Goal: Task Accomplishment & Management: Use online tool/utility

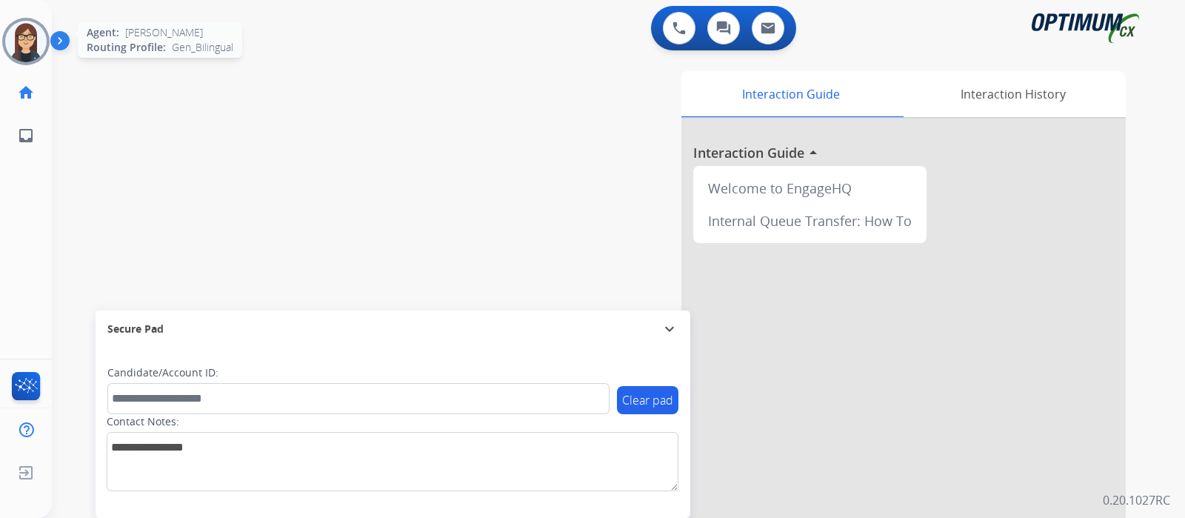
click at [26, 35] on img at bounding box center [25, 41] width 41 height 41
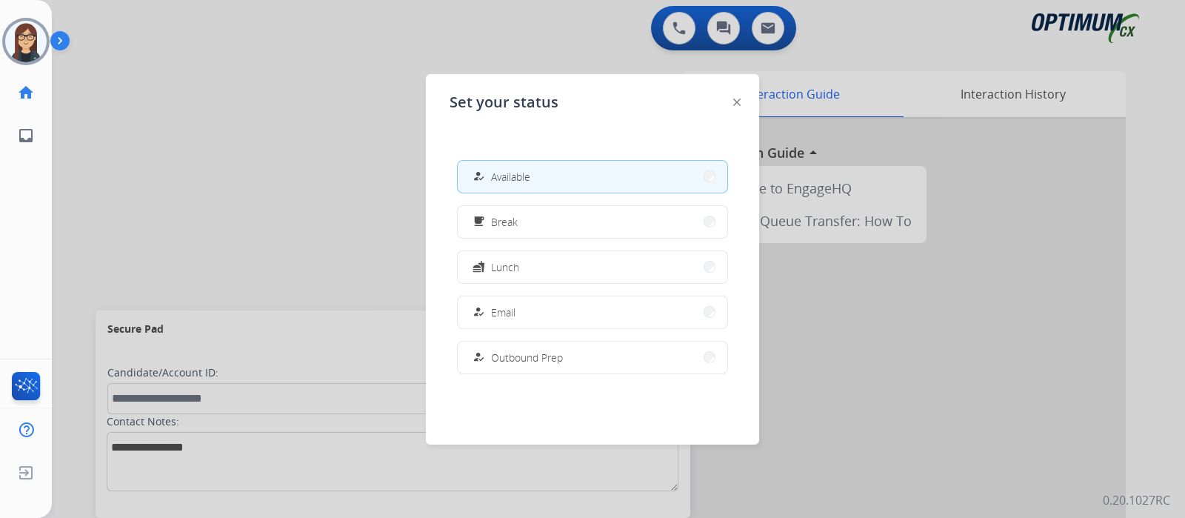
click at [496, 170] on span "Available" at bounding box center [510, 177] width 39 height 16
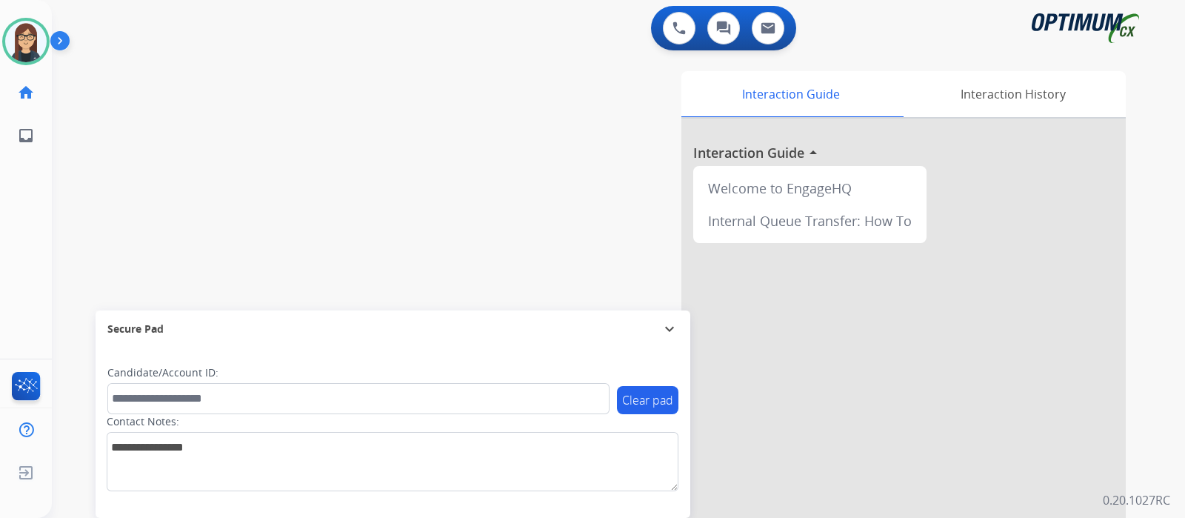
click at [330, 147] on div "swap_horiz Break voice bridge close_fullscreen Connect 3-Way Call merge_type Se…" at bounding box center [601, 362] width 1098 height 618
click at [169, 180] on div "swap_horiz Break voice bridge close_fullscreen Connect 3-Way Call merge_type Se…" at bounding box center [601, 362] width 1098 height 618
click at [57, 36] on img at bounding box center [62, 44] width 25 height 28
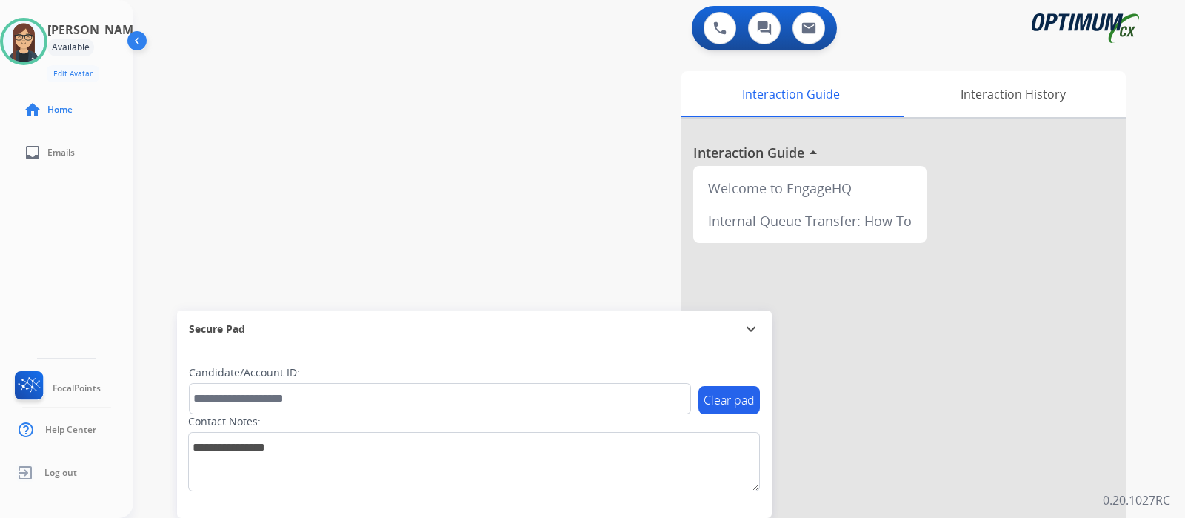
click at [372, 148] on div "swap_horiz Break voice bridge close_fullscreen Connect 3-Way Call merge_type Se…" at bounding box center [641, 362] width 1016 height 618
click at [442, 291] on div "swap_horiz Break voice bridge close_fullscreen Connect 3-Way Call merge_type Se…" at bounding box center [641, 362] width 1016 height 618
click at [723, 34] on img at bounding box center [719, 27] width 13 height 13
click at [716, 29] on img at bounding box center [719, 27] width 13 height 13
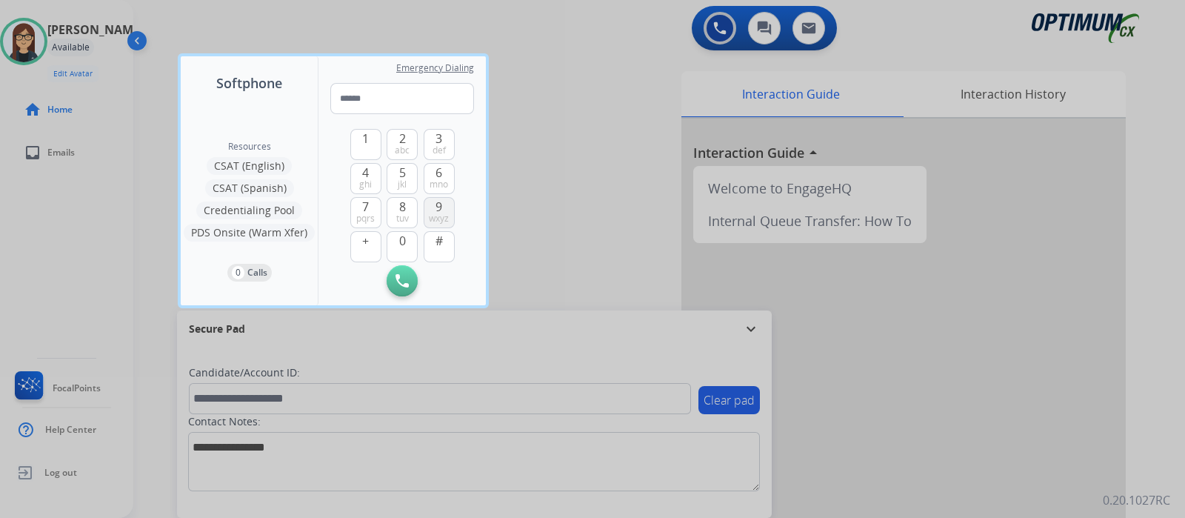
click at [433, 209] on button "9 wxyz" at bounding box center [439, 212] width 31 height 31
click at [404, 176] on span "5" at bounding box center [402, 173] width 7 height 18
click at [370, 176] on button "4 ghi" at bounding box center [365, 178] width 31 height 31
click at [404, 182] on span "jkl" at bounding box center [402, 185] width 9 height 12
click at [361, 177] on button "4 ghi" at bounding box center [365, 178] width 31 height 31
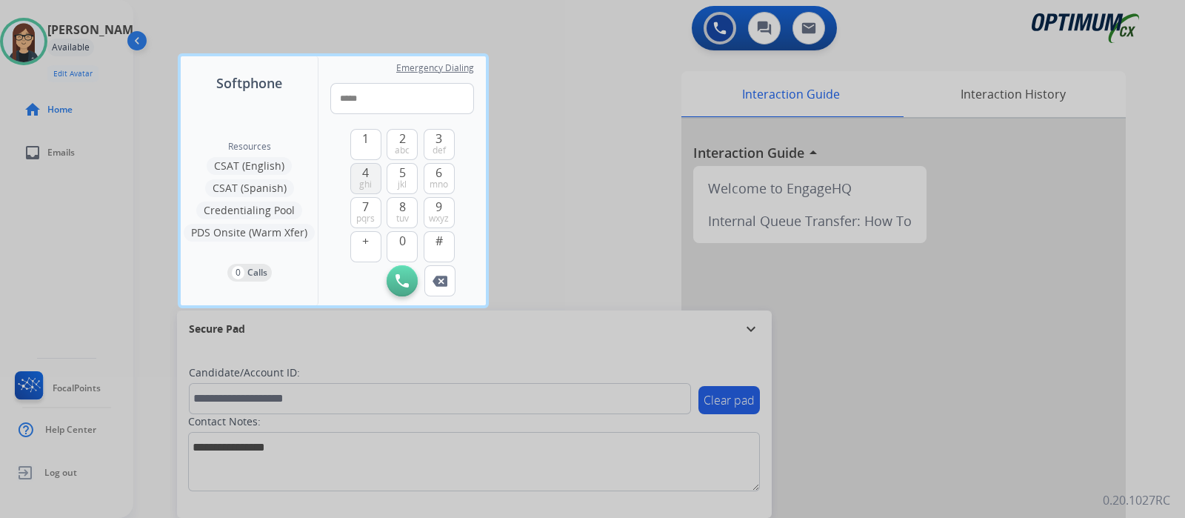
click at [361, 177] on button "4 ghi" at bounding box center [365, 178] width 31 height 31
click at [446, 183] on span "mno" at bounding box center [439, 185] width 19 height 12
click at [407, 213] on span "tuv" at bounding box center [402, 219] width 13 height 12
click at [447, 170] on button "6 mno" at bounding box center [439, 178] width 31 height 31
click at [377, 150] on button "1" at bounding box center [365, 144] width 31 height 31
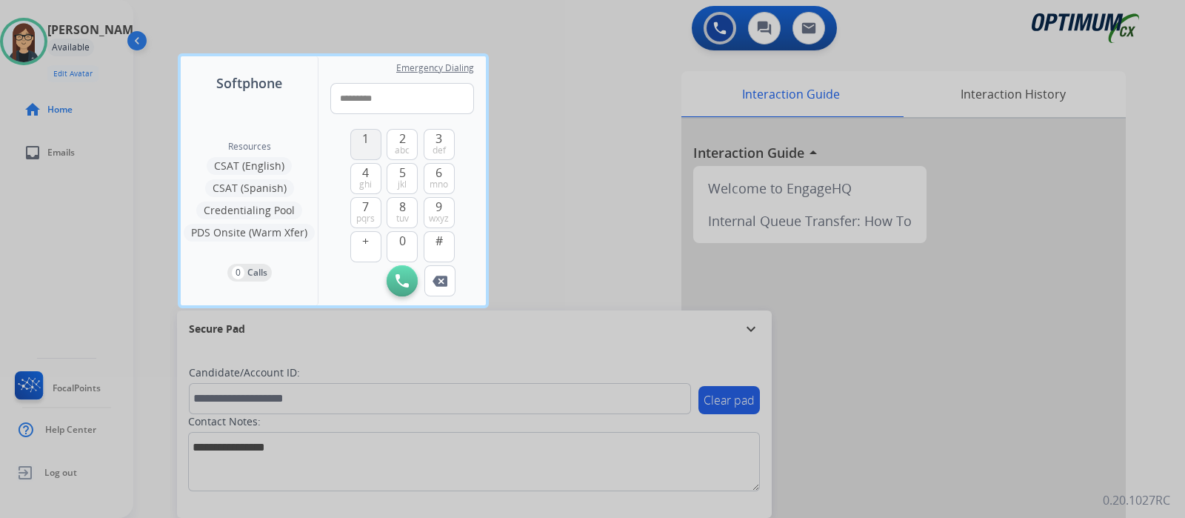
type input "**********"
click at [404, 276] on img at bounding box center [402, 280] width 13 height 13
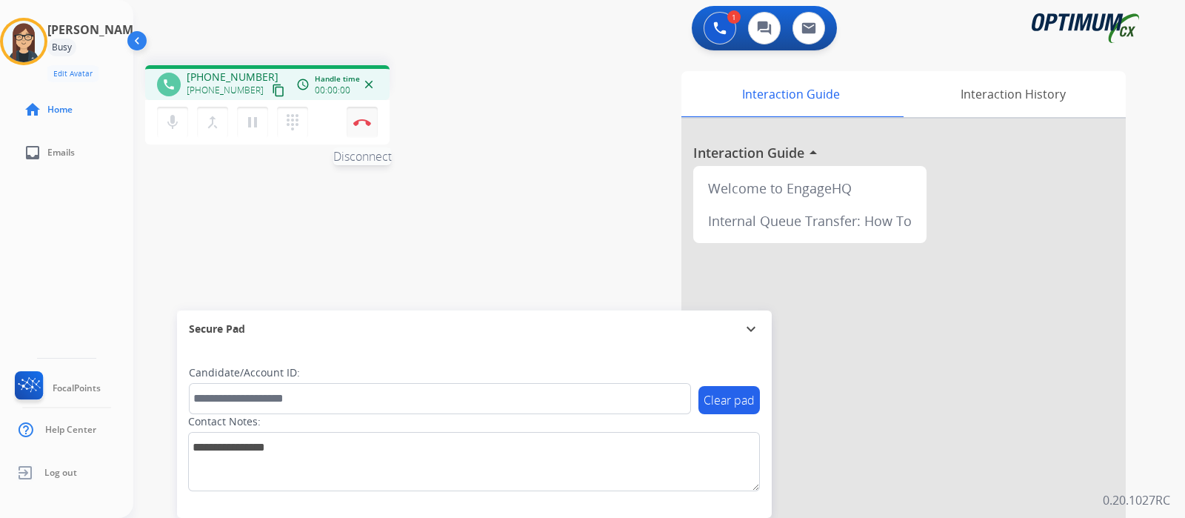
click at [362, 127] on button "Disconnect" at bounding box center [362, 122] width 31 height 31
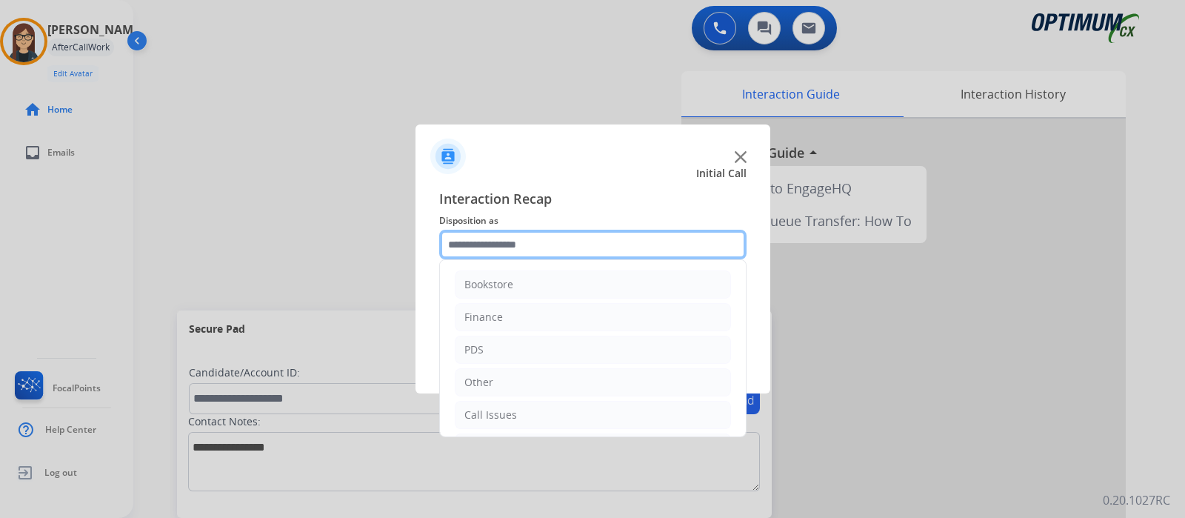
click at [475, 246] on input "text" at bounding box center [592, 245] width 307 height 30
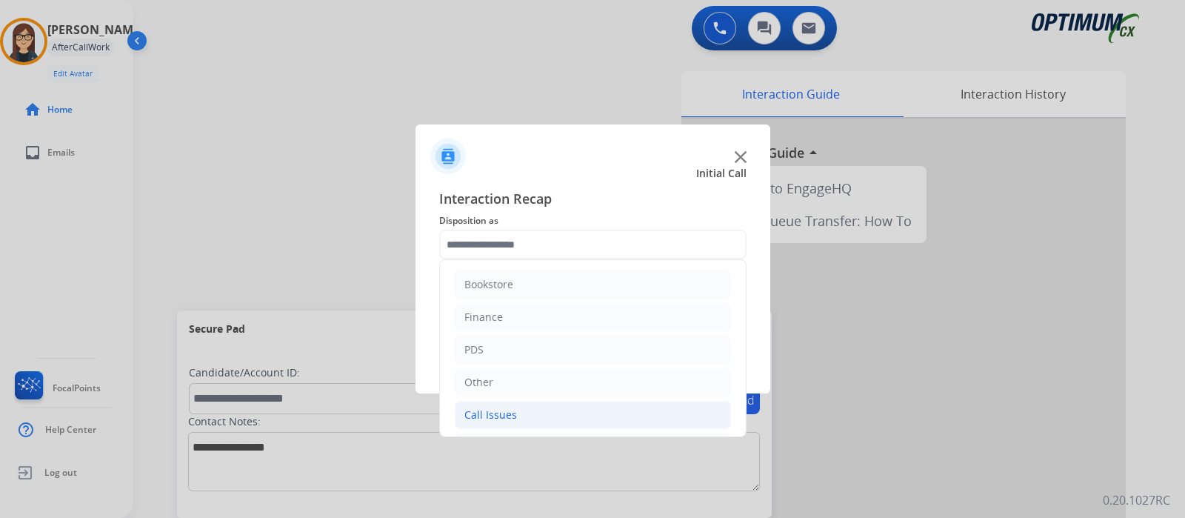
click at [515, 410] on li "Call Issues" at bounding box center [593, 415] width 276 height 28
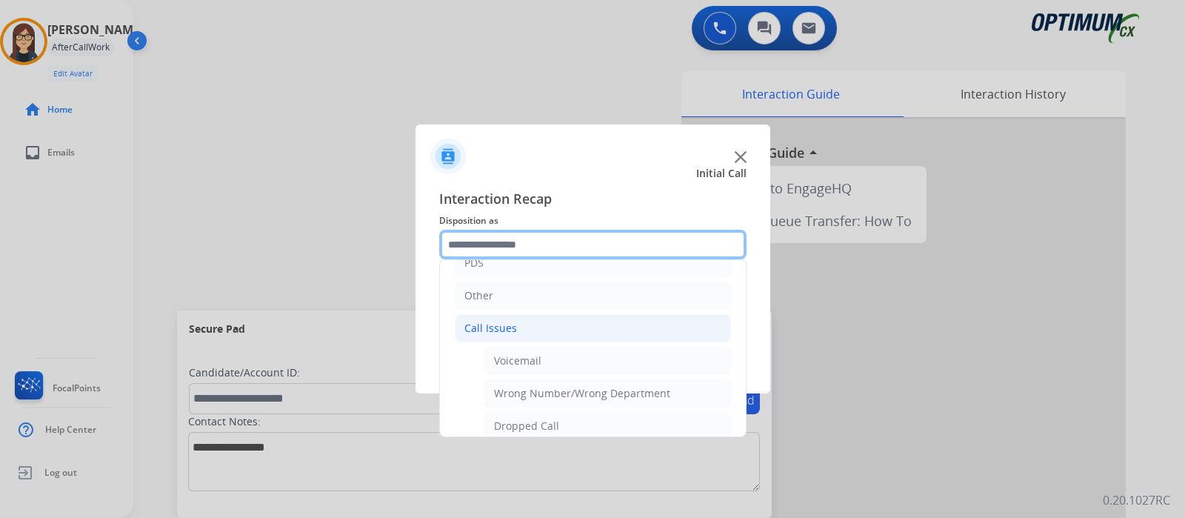
scroll to position [93, 0]
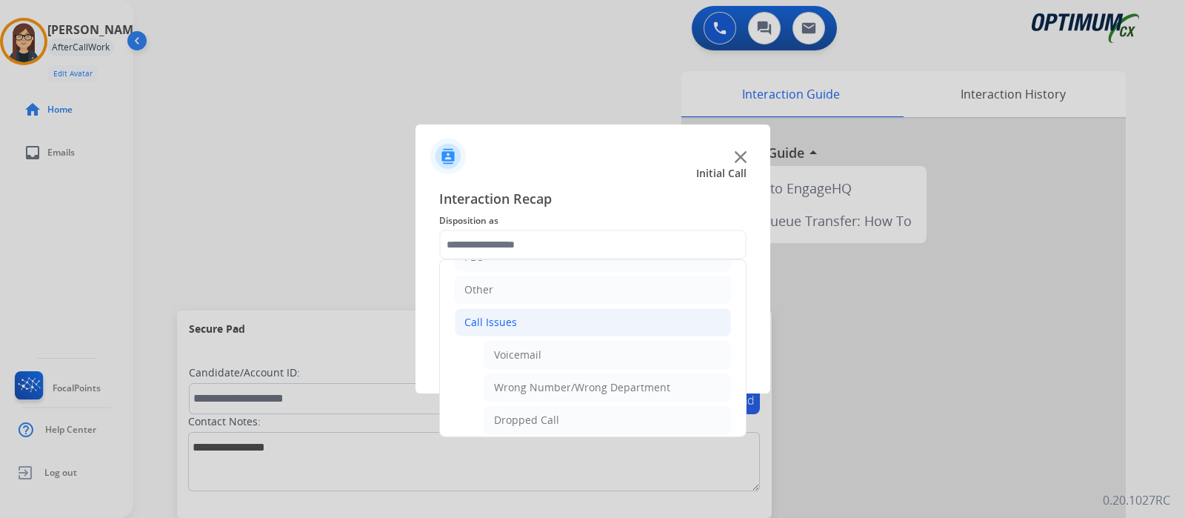
drag, startPoint x: 745, startPoint y: 339, endPoint x: 746, endPoint y: 372, distance: 32.6
click at [746, 372] on div "Interaction Recap Disposition as Bookstore Finance PDS Other Call Issues Voicem…" at bounding box center [593, 284] width 355 height 217
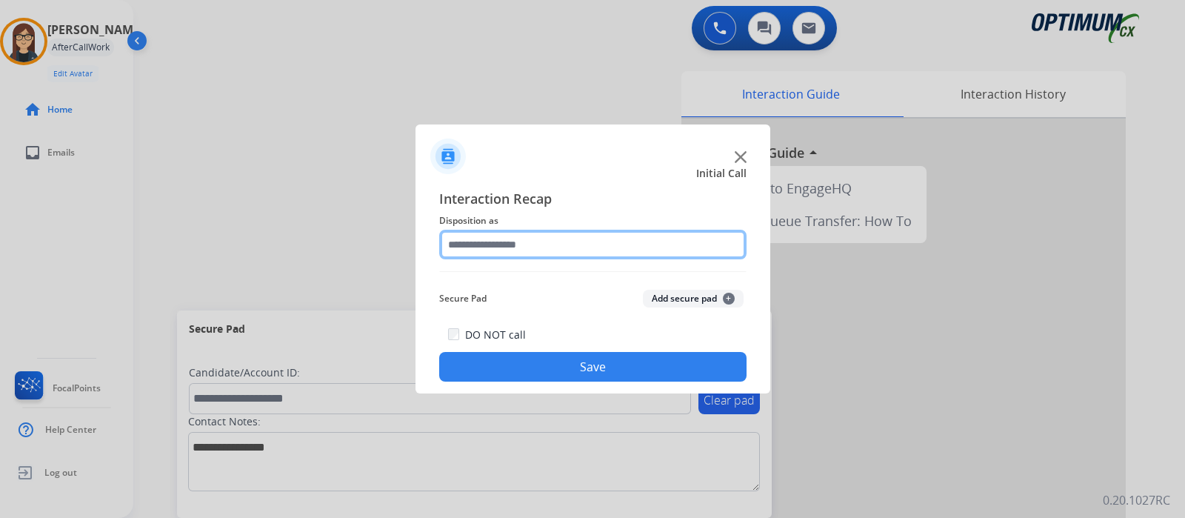
click at [667, 245] on input "text" at bounding box center [592, 245] width 307 height 30
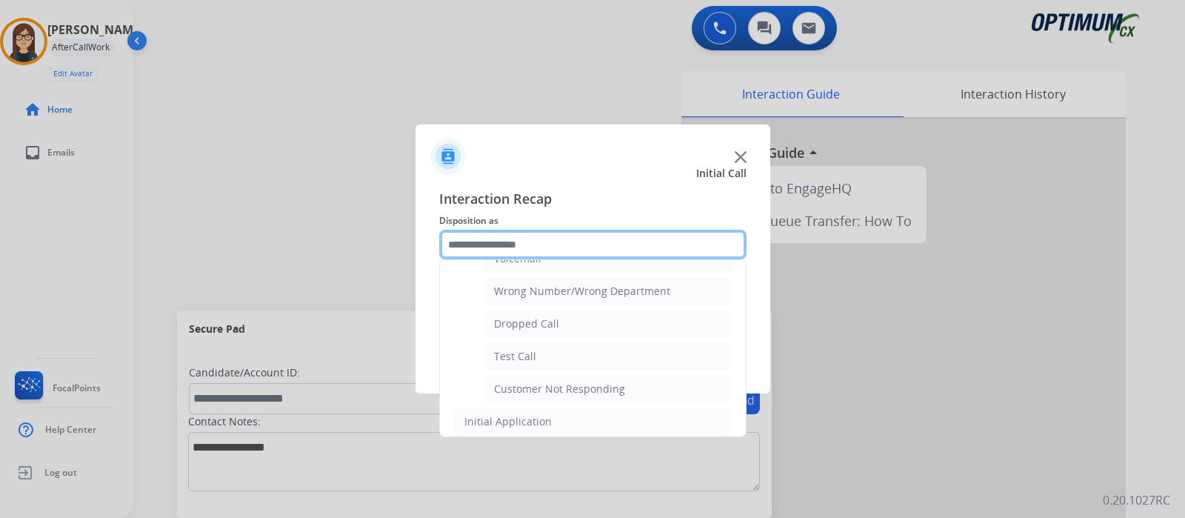
scroll to position [196, 0]
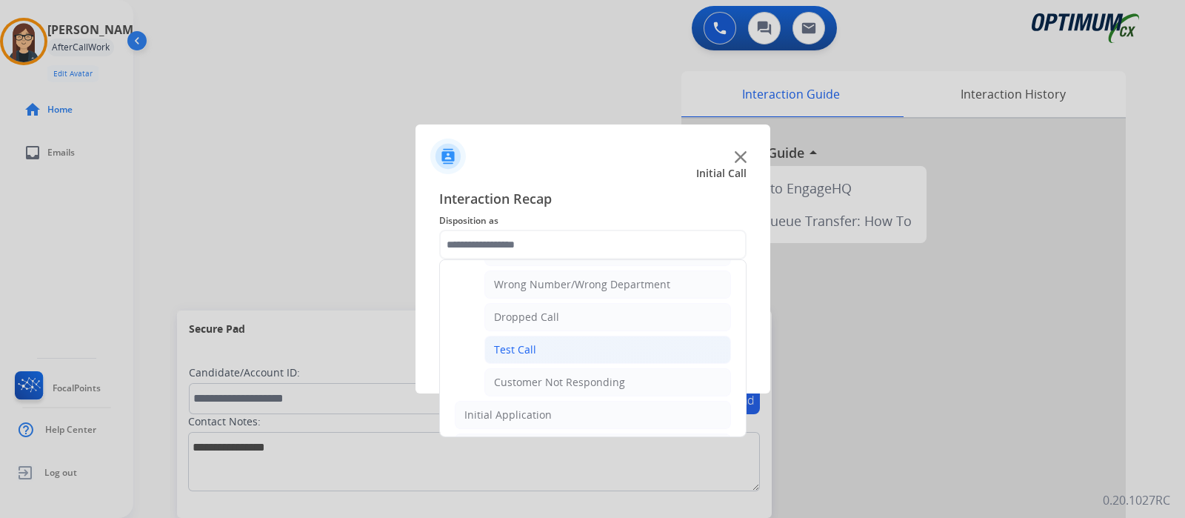
click at [647, 356] on li "Test Call" at bounding box center [608, 350] width 247 height 28
type input "*********"
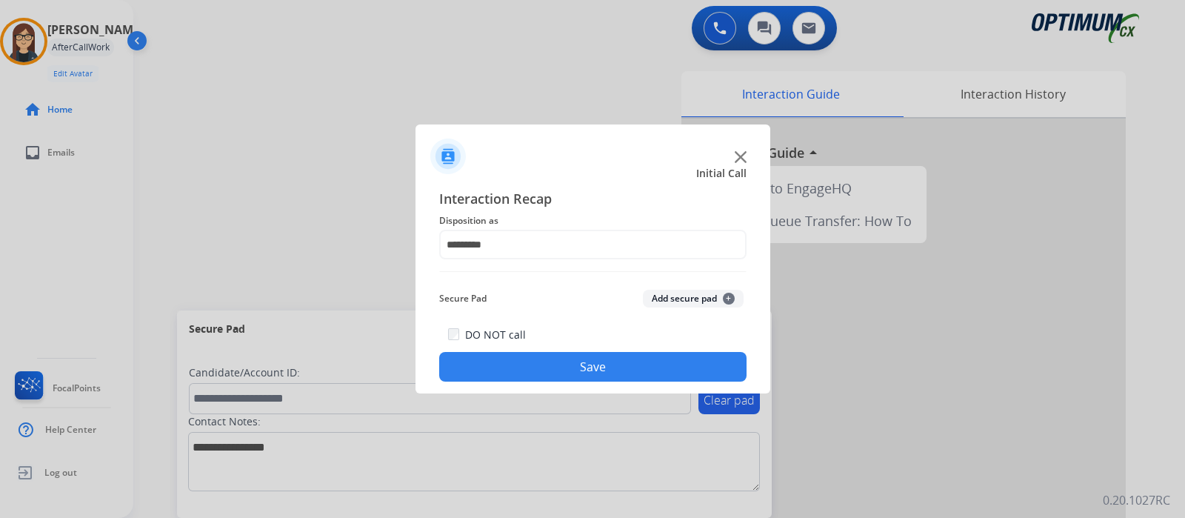
click at [647, 356] on button "Save" at bounding box center [592, 367] width 307 height 30
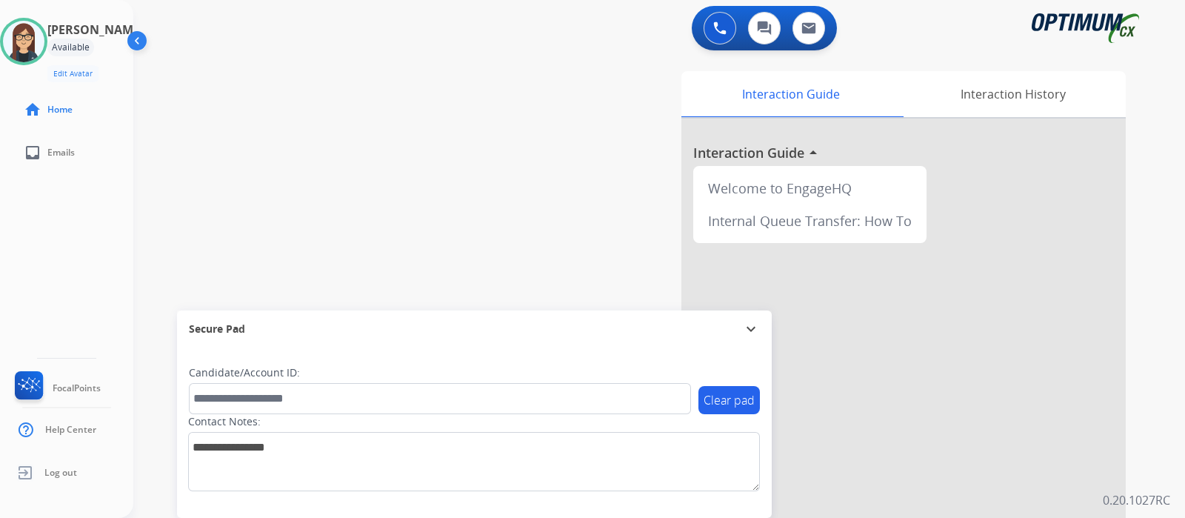
click at [515, 200] on div "swap_horiz Break voice bridge close_fullscreen Connect 3-Way Call merge_type Se…" at bounding box center [641, 362] width 1016 height 618
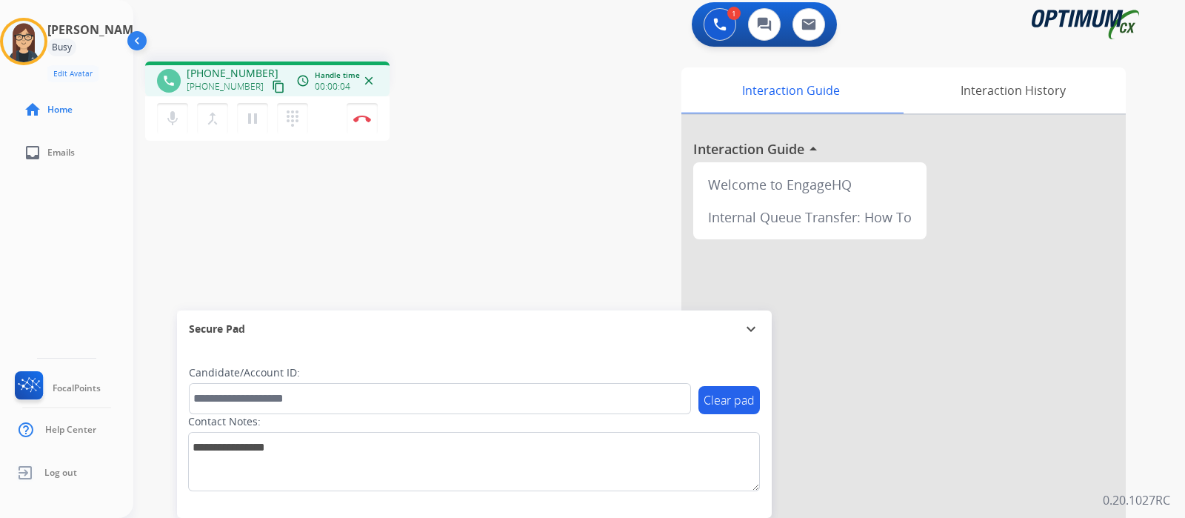
scroll to position [0, 0]
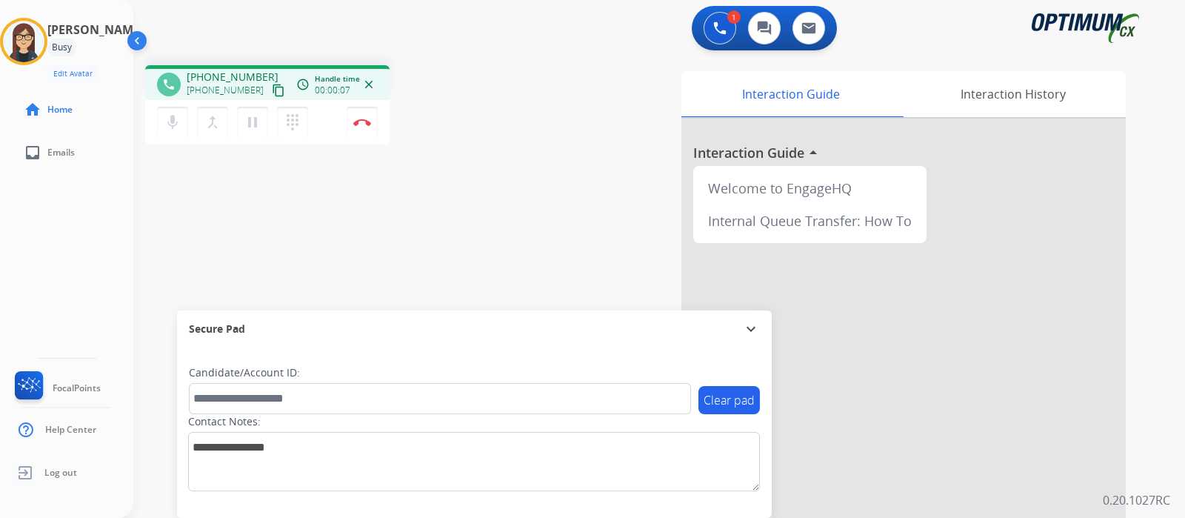
click at [272, 87] on mat-icon "content_copy" at bounding box center [278, 90] width 13 height 13
click at [176, 124] on mat-icon "mic" at bounding box center [173, 122] width 18 height 18
click at [173, 124] on mat-icon "mic_off" at bounding box center [173, 122] width 18 height 18
click at [362, 127] on button "Disconnect" at bounding box center [362, 122] width 31 height 31
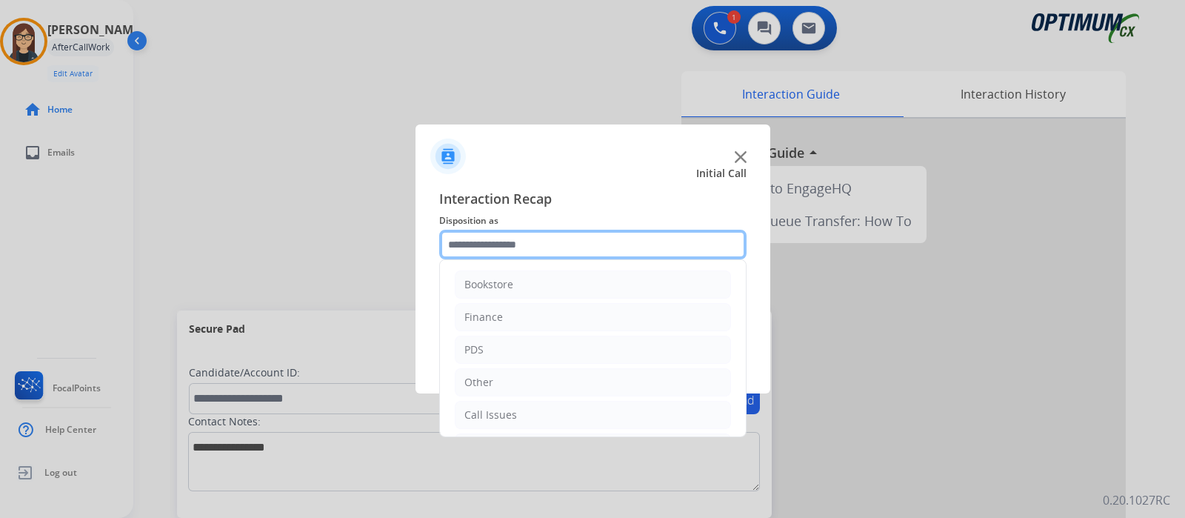
click at [506, 249] on input "text" at bounding box center [592, 245] width 307 height 30
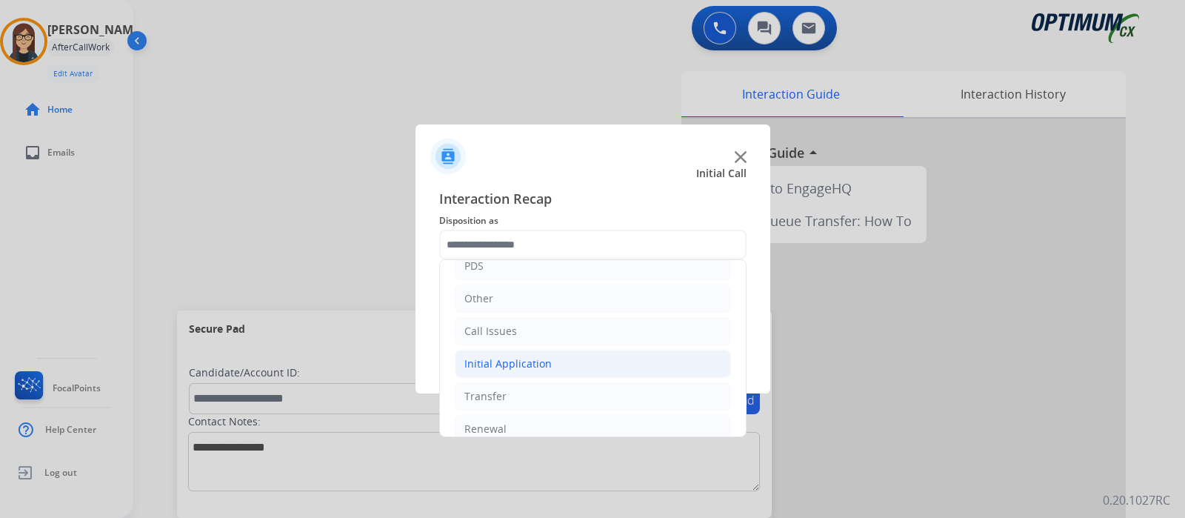
click at [527, 363] on div "Initial Application" at bounding box center [508, 363] width 87 height 15
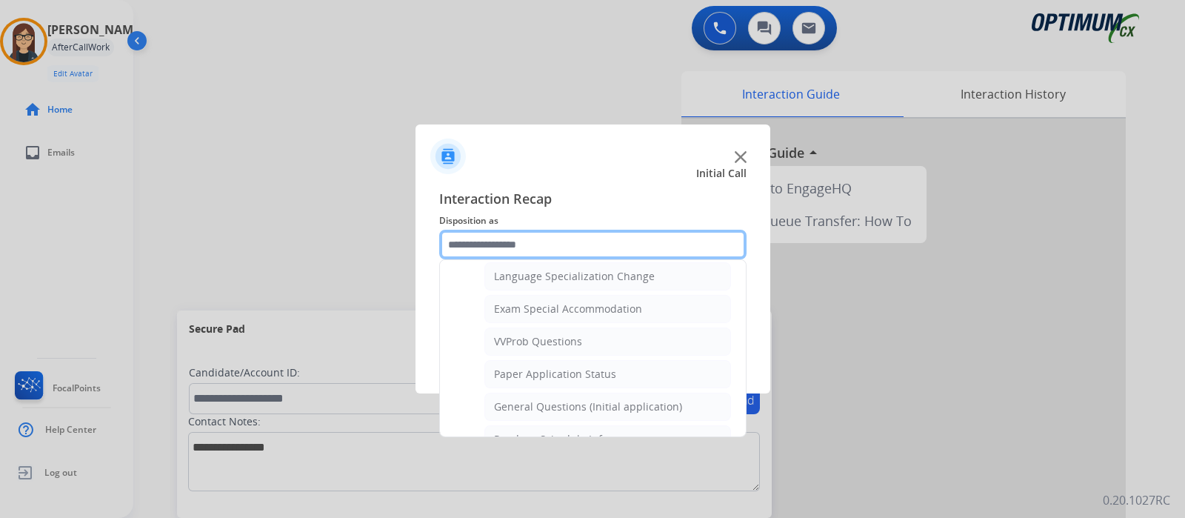
scroll to position [788, 0]
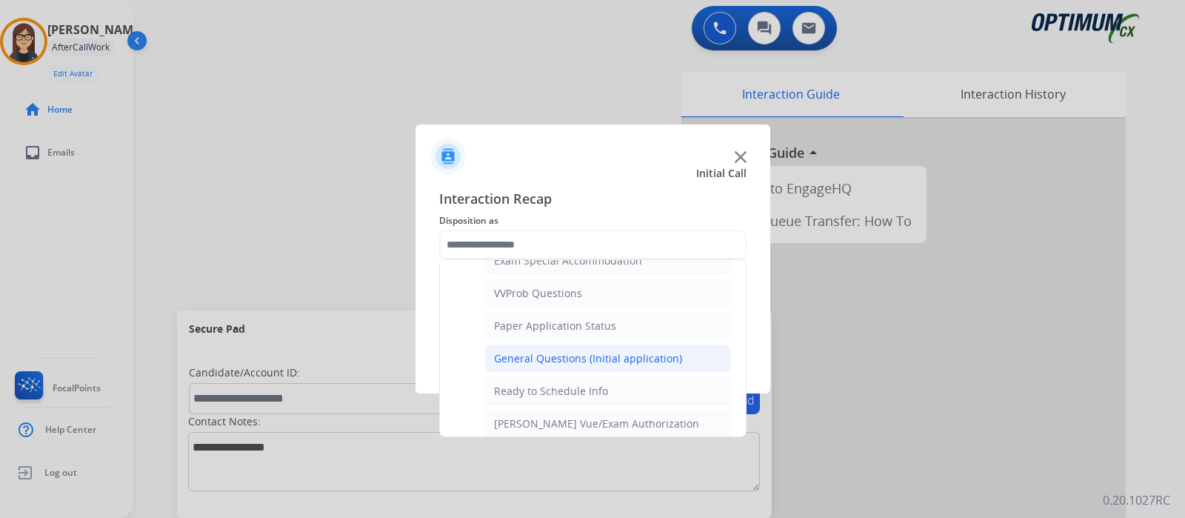
click at [673, 351] on div "General Questions (Initial application)" at bounding box center [588, 358] width 188 height 15
type input "**********"
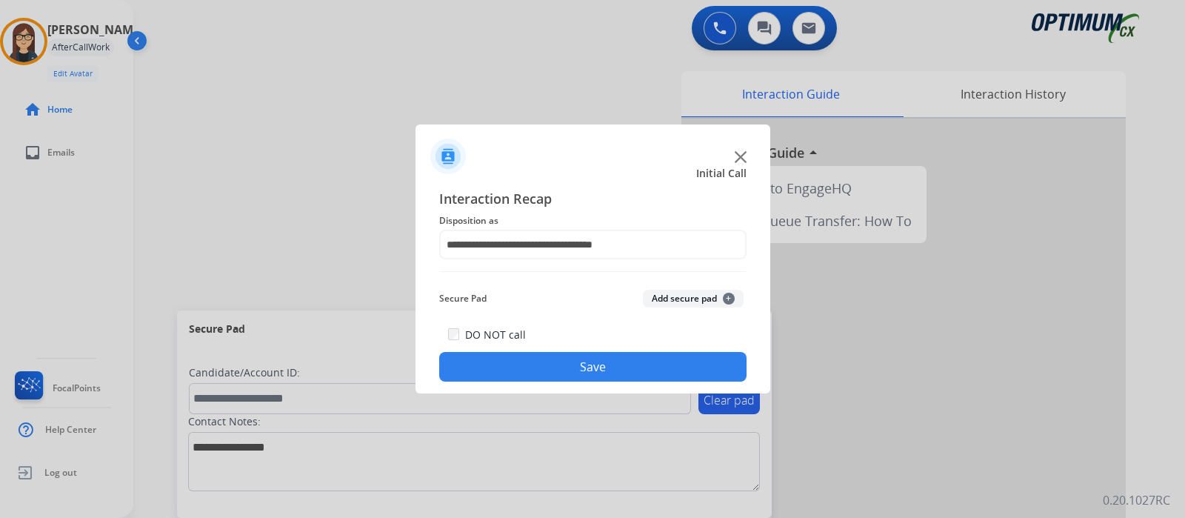
click at [633, 362] on button "Save" at bounding box center [592, 367] width 307 height 30
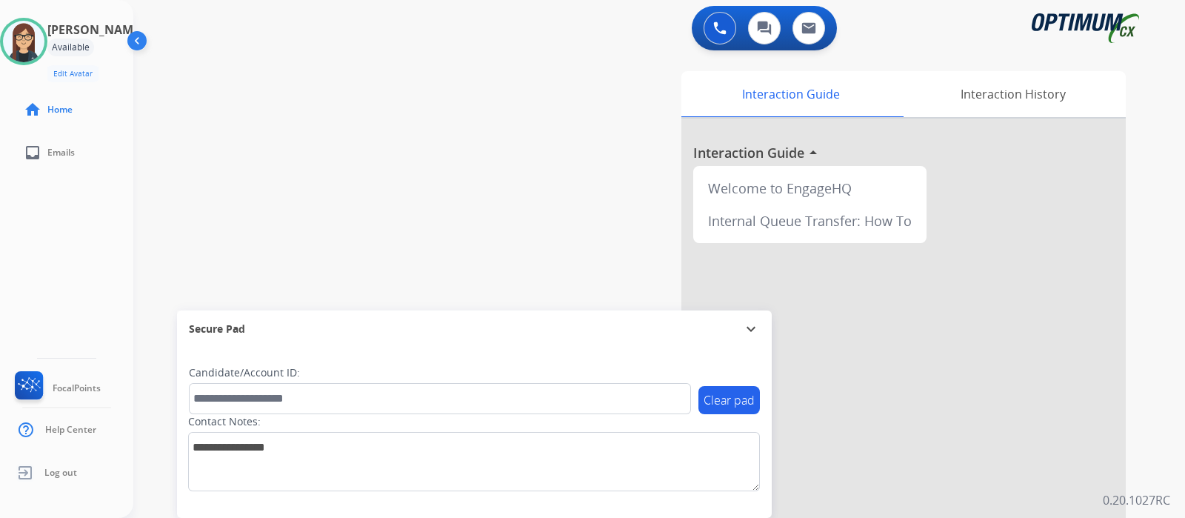
click at [422, 138] on div "swap_horiz Break voice bridge close_fullscreen Connect 3-Way Call merge_type Se…" at bounding box center [641, 362] width 1016 height 618
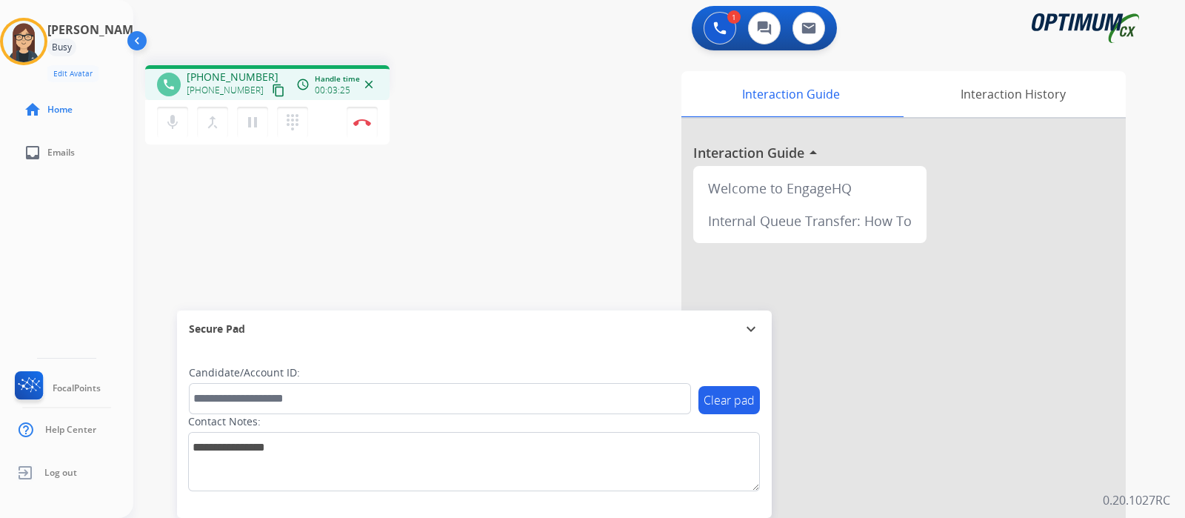
click at [626, 213] on div "Interaction Guide Interaction History Interaction Guide arrow_drop_up Welcome t…" at bounding box center [829, 371] width 594 height 600
click at [511, 172] on div "phone [PHONE_NUMBER] [PHONE_NUMBER] content_copy access_time Call metrics Queue…" at bounding box center [641, 362] width 1016 height 618
click at [173, 123] on mat-icon "mic" at bounding box center [173, 122] width 18 height 18
click at [173, 123] on mat-icon "mic_off" at bounding box center [173, 122] width 18 height 18
click at [420, 190] on div "phone [PHONE_NUMBER] [PHONE_NUMBER] content_copy access_time Call metrics Queue…" at bounding box center [641, 362] width 1016 height 618
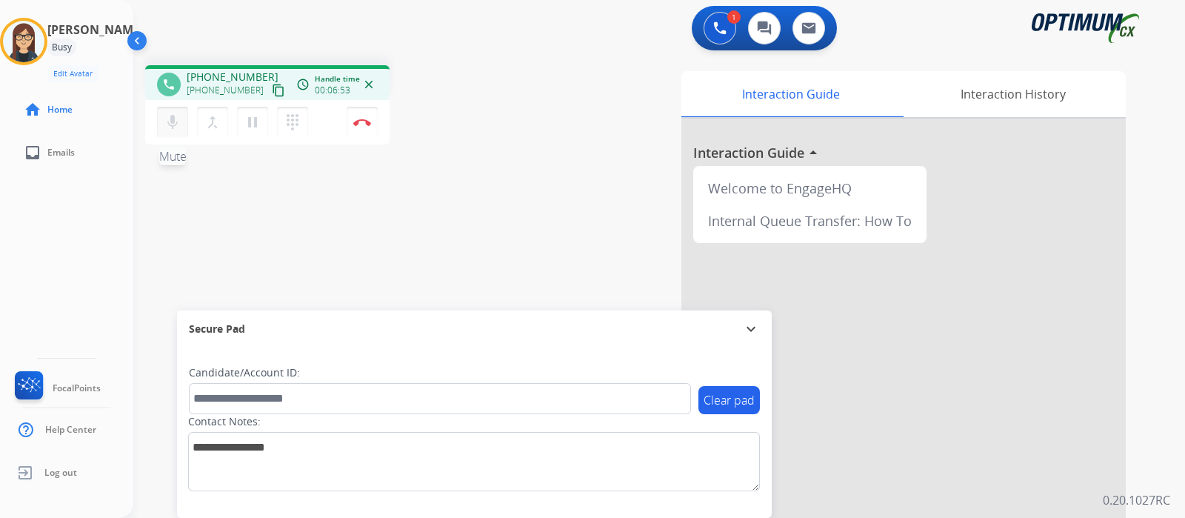
click at [178, 124] on mat-icon "mic" at bounding box center [173, 122] width 18 height 18
click at [178, 124] on mat-icon "mic_off" at bounding box center [173, 122] width 18 height 18
click at [171, 122] on mat-icon "mic" at bounding box center [173, 122] width 18 height 18
click at [511, 243] on div "phone [PHONE_NUMBER] [PHONE_NUMBER] content_copy access_time Call metrics Queue…" at bounding box center [641, 362] width 1016 height 618
click at [174, 122] on mat-icon "mic_off" at bounding box center [173, 122] width 18 height 18
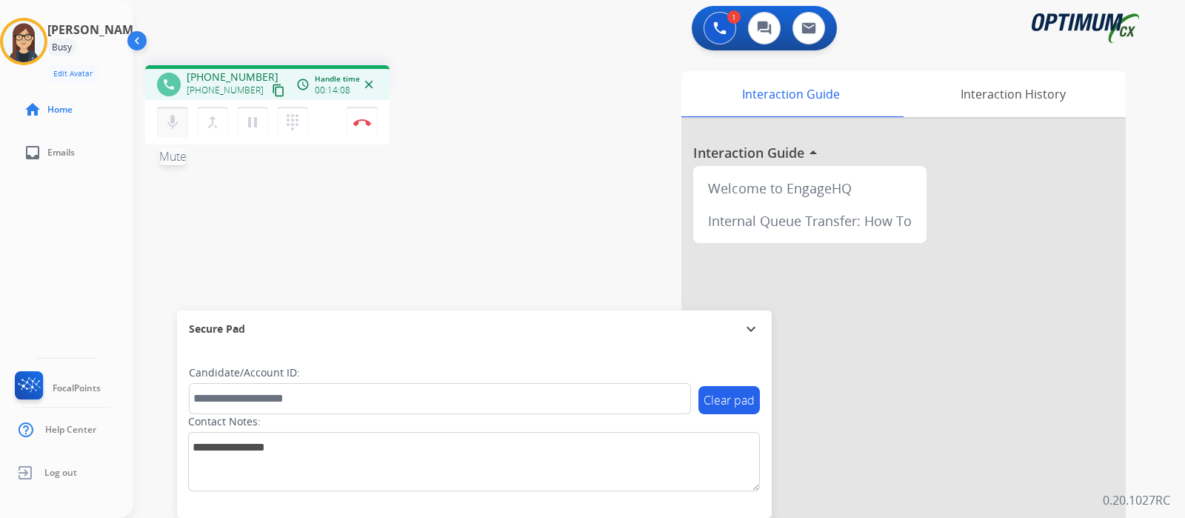
click at [182, 127] on button "mic Mute" at bounding box center [172, 122] width 31 height 31
click at [178, 127] on mat-icon "mic_off" at bounding box center [173, 122] width 18 height 18
click at [178, 127] on mat-icon "mic" at bounding box center [173, 122] width 18 height 18
click at [178, 127] on mat-icon "mic_off" at bounding box center [173, 122] width 18 height 18
click at [178, 127] on mat-icon "mic" at bounding box center [173, 122] width 18 height 18
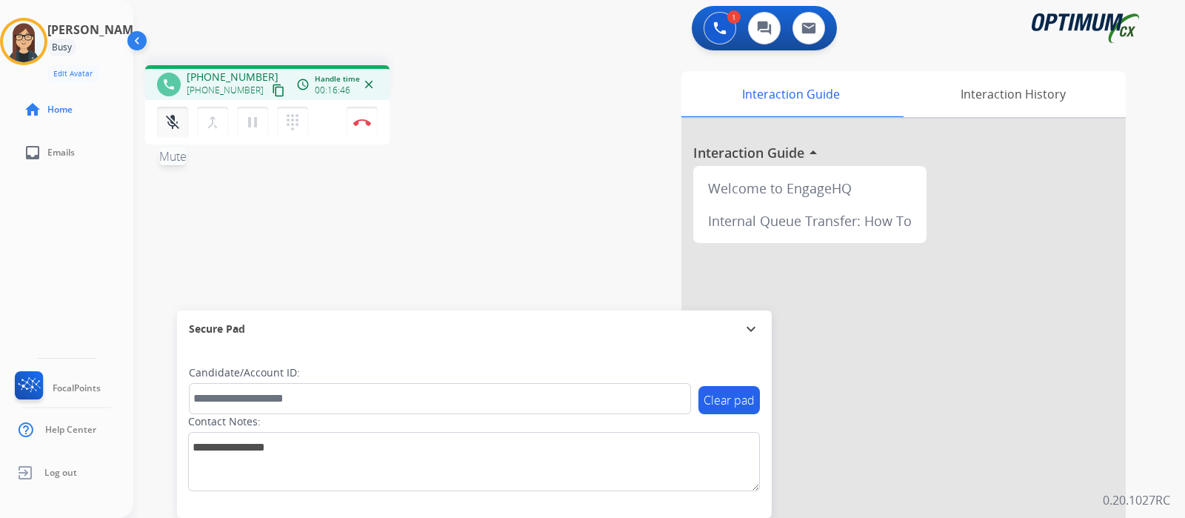
click at [178, 127] on mat-icon "mic_off" at bounding box center [173, 122] width 18 height 18
click at [178, 127] on mat-icon "mic" at bounding box center [173, 122] width 18 height 18
click at [178, 127] on mat-icon "mic_off" at bounding box center [173, 122] width 18 height 18
click at [178, 127] on mat-icon "mic" at bounding box center [173, 122] width 18 height 18
click at [178, 127] on mat-icon "mic_off" at bounding box center [173, 122] width 18 height 18
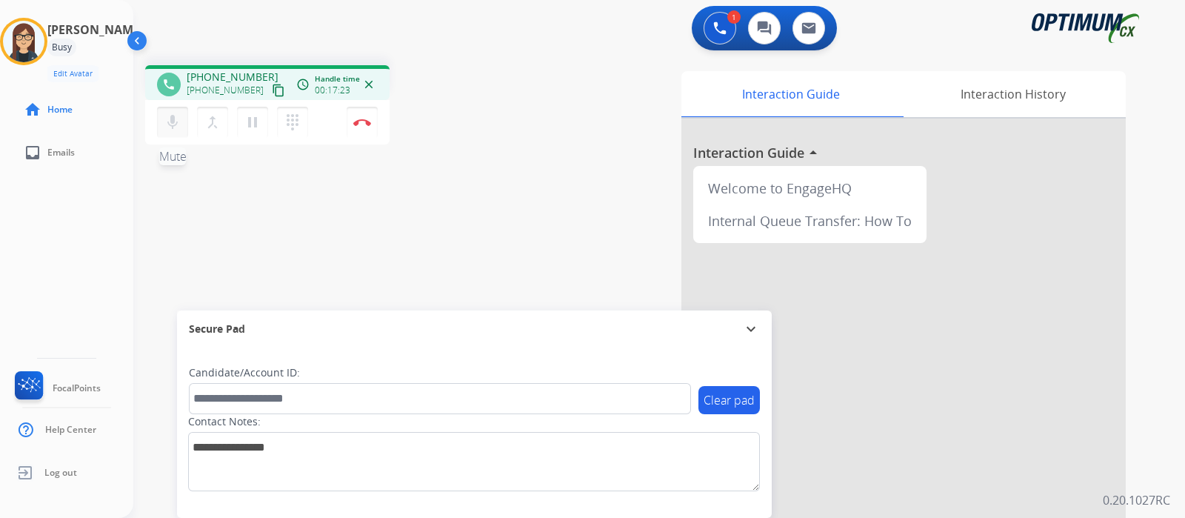
click at [178, 127] on mat-icon "mic" at bounding box center [173, 122] width 18 height 18
click at [178, 127] on mat-icon "mic_off" at bounding box center [173, 122] width 18 height 18
click at [178, 127] on mat-icon "mic" at bounding box center [173, 122] width 18 height 18
click at [178, 127] on mat-icon "mic_off" at bounding box center [173, 122] width 18 height 18
click at [178, 127] on mat-icon "mic" at bounding box center [173, 122] width 18 height 18
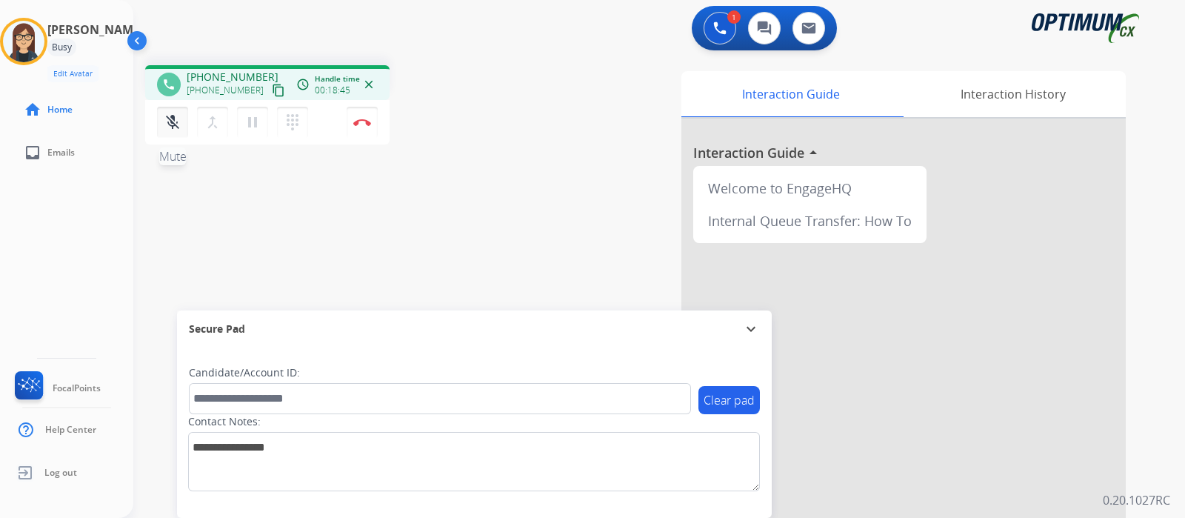
click at [178, 127] on mat-icon "mic_off" at bounding box center [173, 122] width 18 height 18
click at [178, 127] on mat-icon "mic" at bounding box center [173, 122] width 18 height 18
click at [178, 127] on mat-icon "mic_off" at bounding box center [173, 122] width 18 height 18
click at [178, 127] on mat-icon "mic" at bounding box center [173, 122] width 18 height 18
click at [173, 125] on mat-icon "mic_off" at bounding box center [173, 122] width 18 height 18
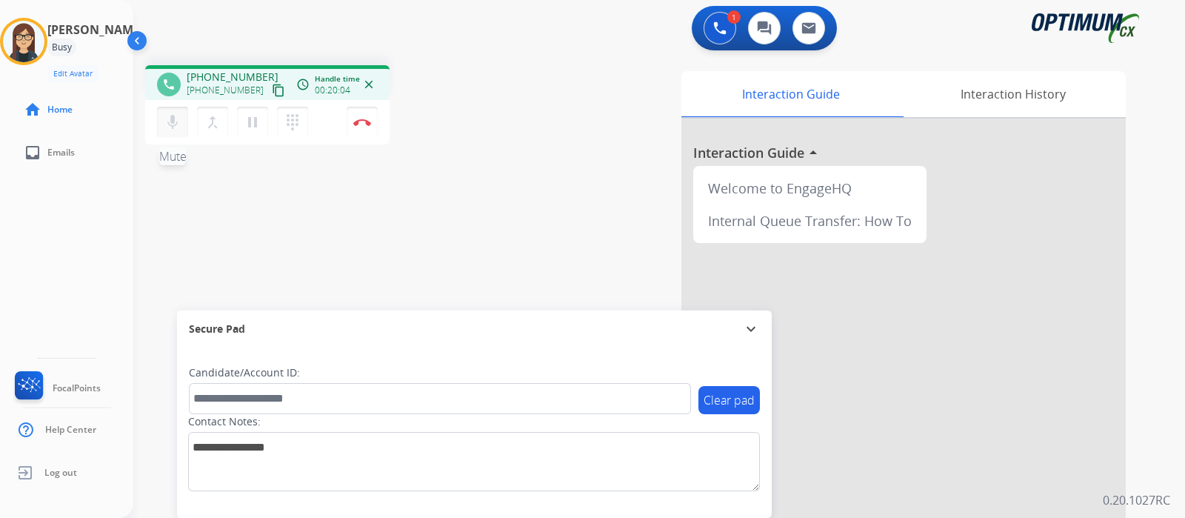
click at [173, 125] on mat-icon "mic" at bounding box center [173, 122] width 18 height 18
click at [173, 125] on mat-icon "mic_off" at bounding box center [173, 122] width 18 height 18
click at [363, 119] on img at bounding box center [362, 122] width 18 height 7
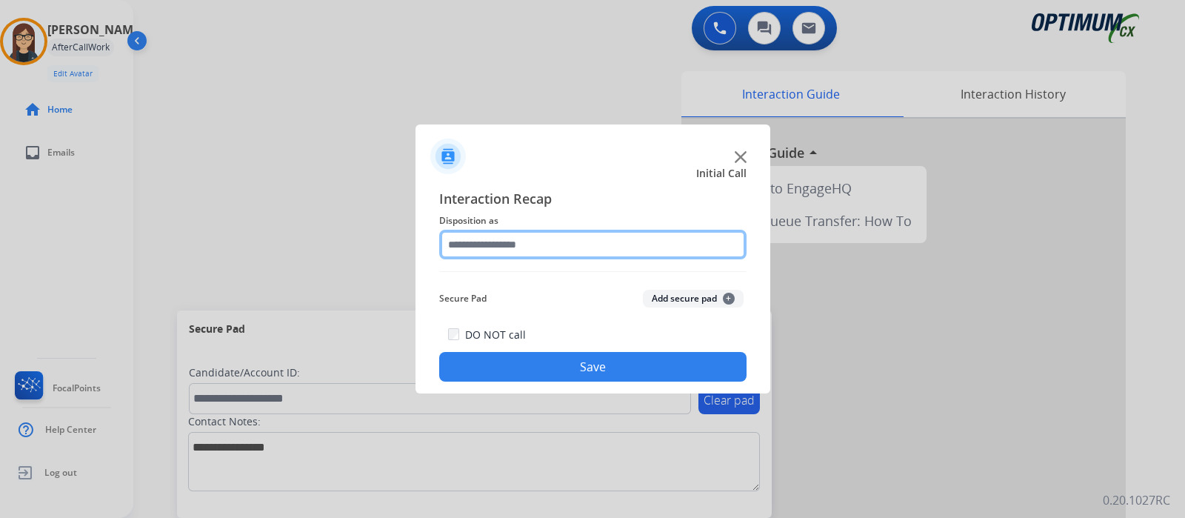
click at [513, 242] on input "text" at bounding box center [592, 245] width 307 height 30
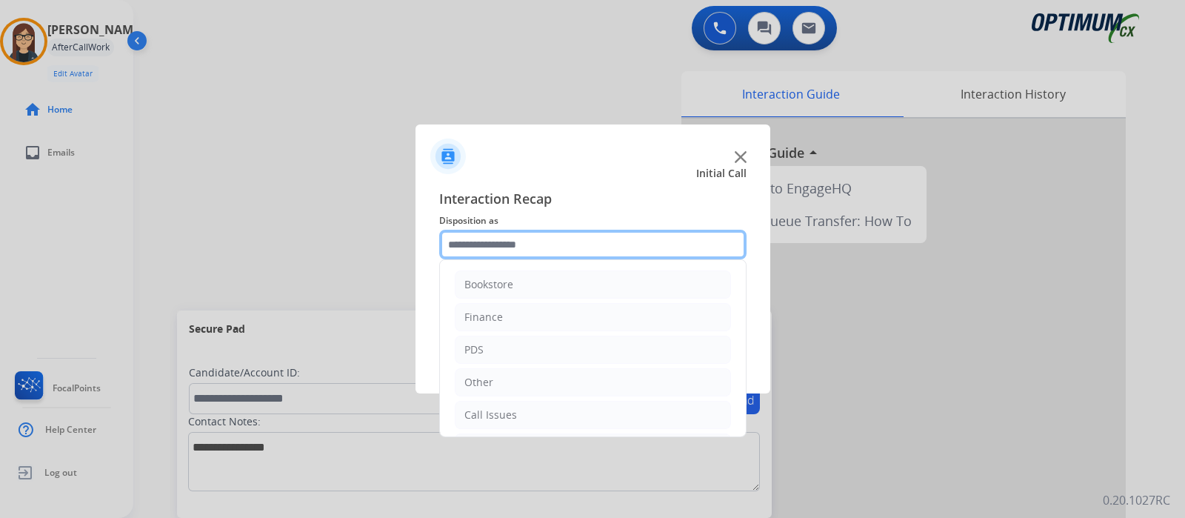
scroll to position [98, 0]
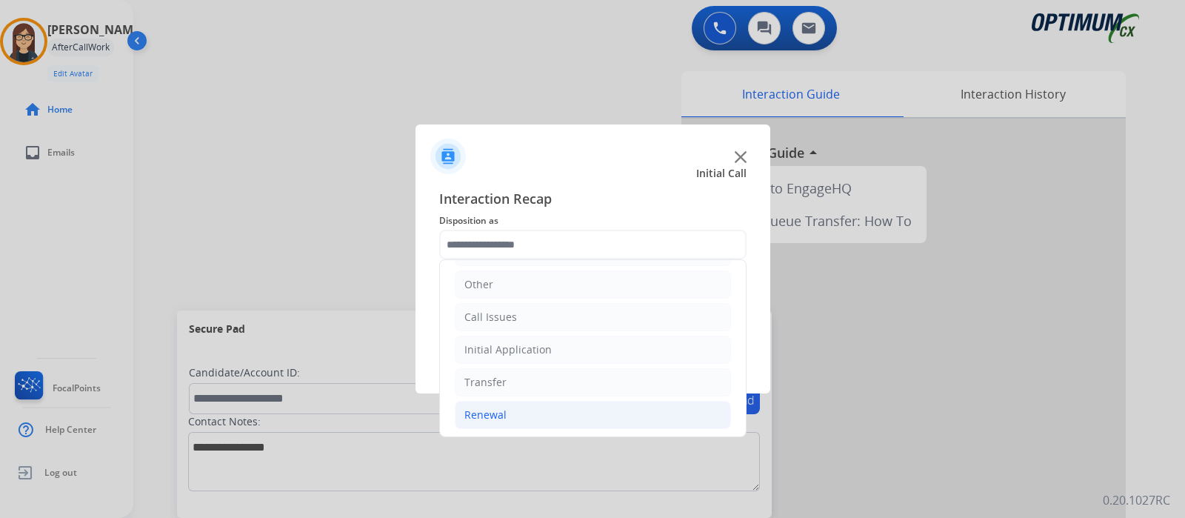
click at [511, 411] on li "Renewal" at bounding box center [593, 415] width 276 height 28
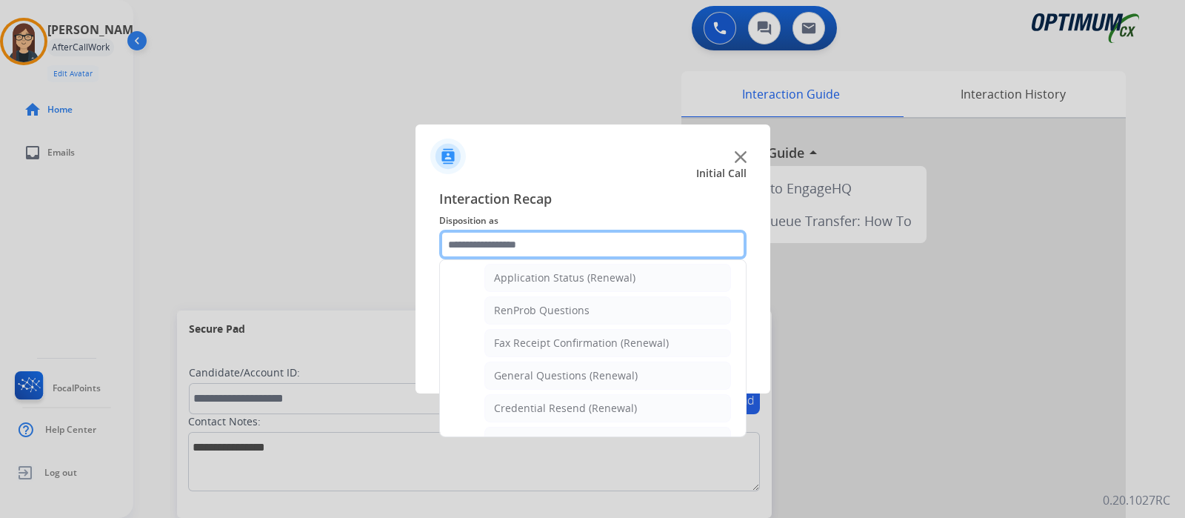
scroll to position [358, 0]
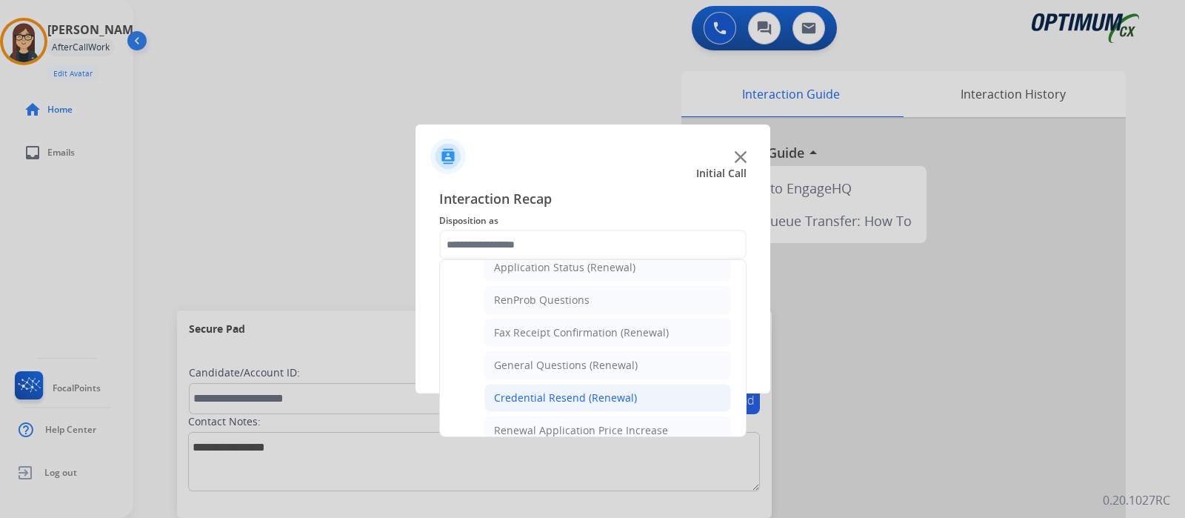
click at [640, 390] on li "Credential Resend (Renewal)" at bounding box center [608, 398] width 247 height 28
type input "**********"
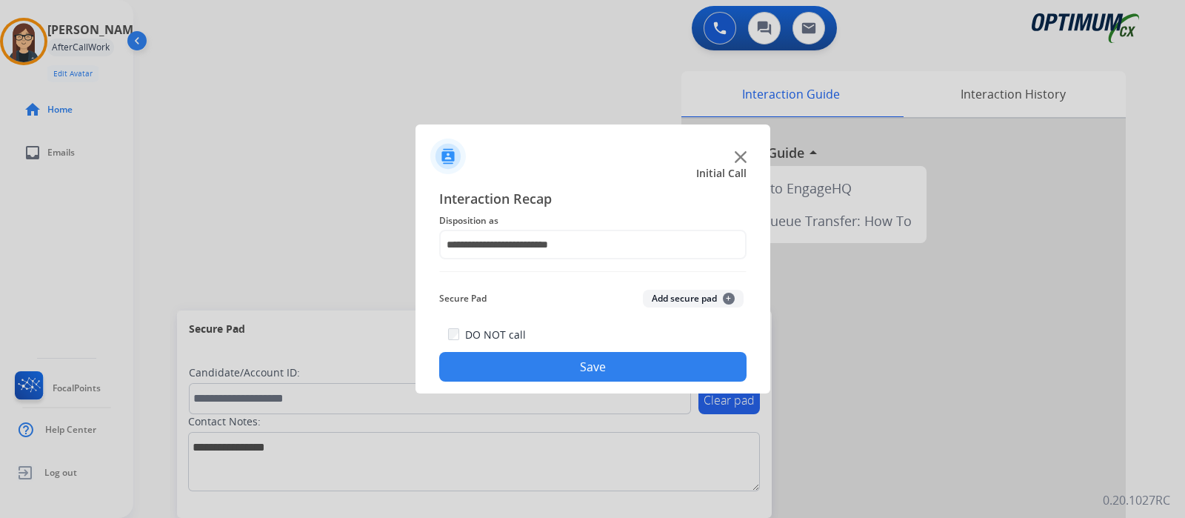
click at [610, 365] on button "Save" at bounding box center [592, 367] width 307 height 30
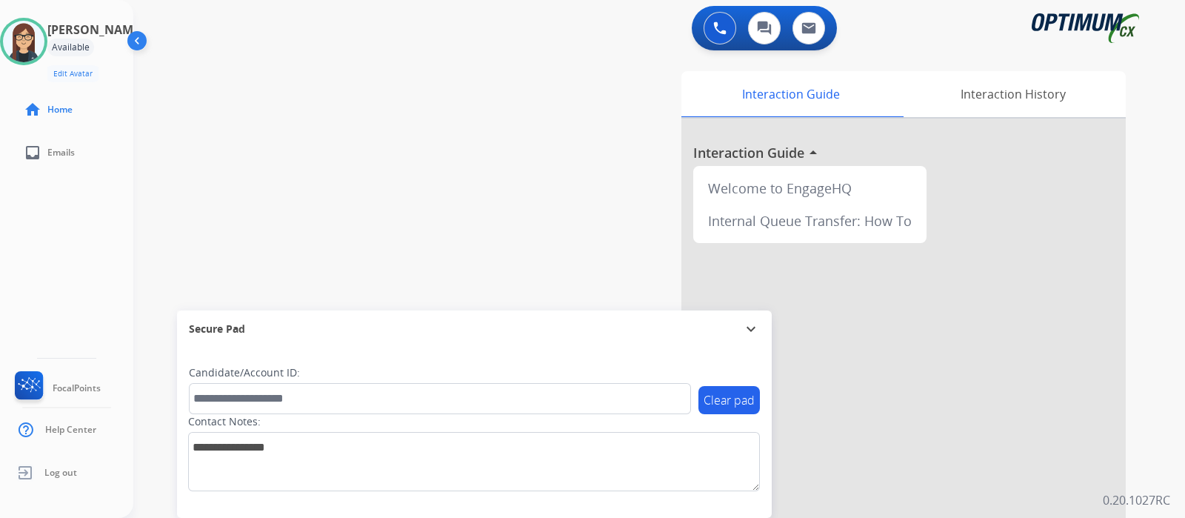
click at [368, 120] on div "swap_horiz Break voice bridge close_fullscreen Connect 3-Way Call merge_type Se…" at bounding box center [641, 362] width 1016 height 618
click at [348, 216] on div "swap_horiz Break voice bridge close_fullscreen Connect 3-Way Call merge_type Se…" at bounding box center [641, 362] width 1016 height 618
click at [339, 174] on div "swap_horiz Break voice bridge close_fullscreen Connect 3-Way Call merge_type Se…" at bounding box center [641, 362] width 1016 height 618
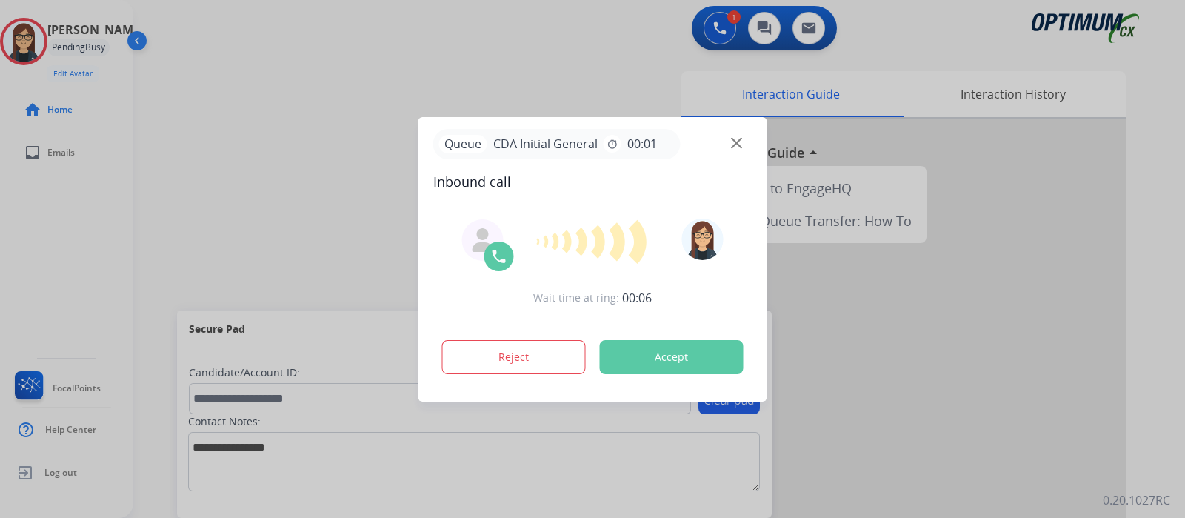
click at [634, 363] on button "Accept" at bounding box center [672, 357] width 144 height 34
click at [686, 357] on button "Accept" at bounding box center [672, 357] width 144 height 34
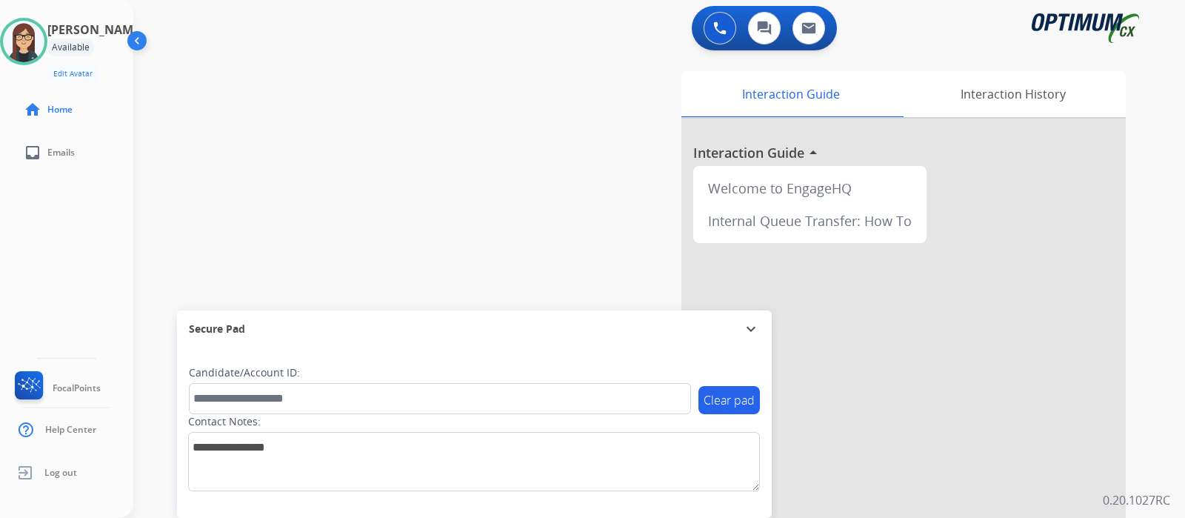
click at [555, 239] on div "Interaction Guide Interaction History Interaction Guide arrow_drop_up Welcome t…" at bounding box center [829, 371] width 594 height 600
click at [415, 130] on div "swap_horiz Break voice bridge close_fullscreen Connect 3-Way Call merge_type Se…" at bounding box center [641, 362] width 1016 height 618
click at [541, 283] on div "Interaction Guide Interaction History Interaction Guide arrow_drop_up Welcome t…" at bounding box center [829, 371] width 594 height 600
click at [413, 157] on div "swap_horiz Break voice bridge close_fullscreen Connect 3-Way Call merge_type Se…" at bounding box center [641, 362] width 1016 height 618
click at [375, 145] on div "swap_horiz Break voice bridge close_fullscreen Connect 3-Way Call merge_type Se…" at bounding box center [641, 362] width 1016 height 618
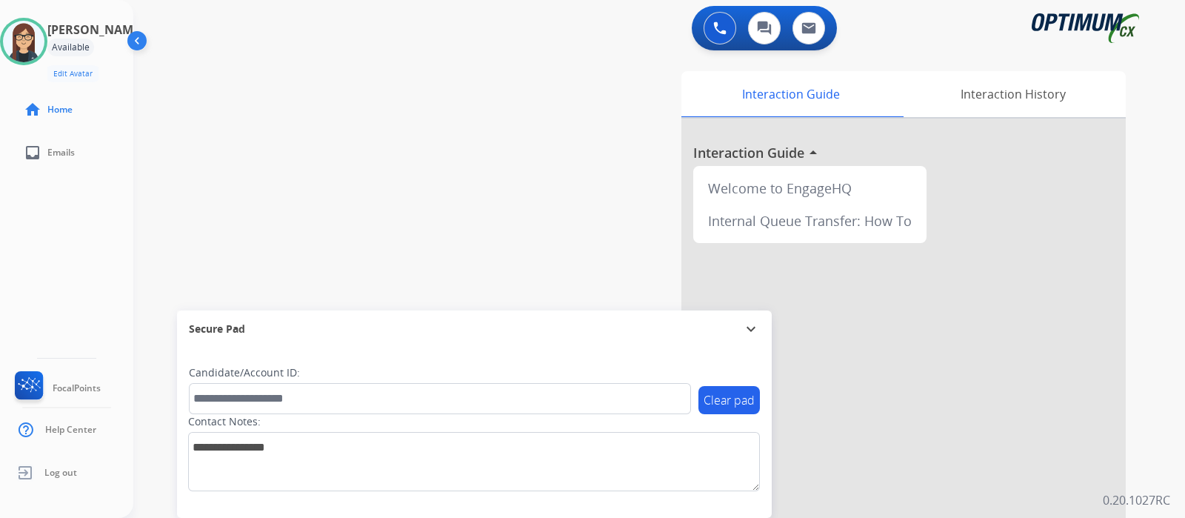
click at [396, 199] on div "swap_horiz Break voice bridge close_fullscreen Connect 3-Way Call merge_type Se…" at bounding box center [641, 362] width 1016 height 618
click at [313, 198] on div "swap_horiz Break voice bridge close_fullscreen Connect 3-Way Call merge_type Se…" at bounding box center [641, 362] width 1016 height 618
click at [585, 86] on div "Interaction Guide Interaction History Interaction Guide arrow_drop_up Welcome t…" at bounding box center [829, 371] width 594 height 600
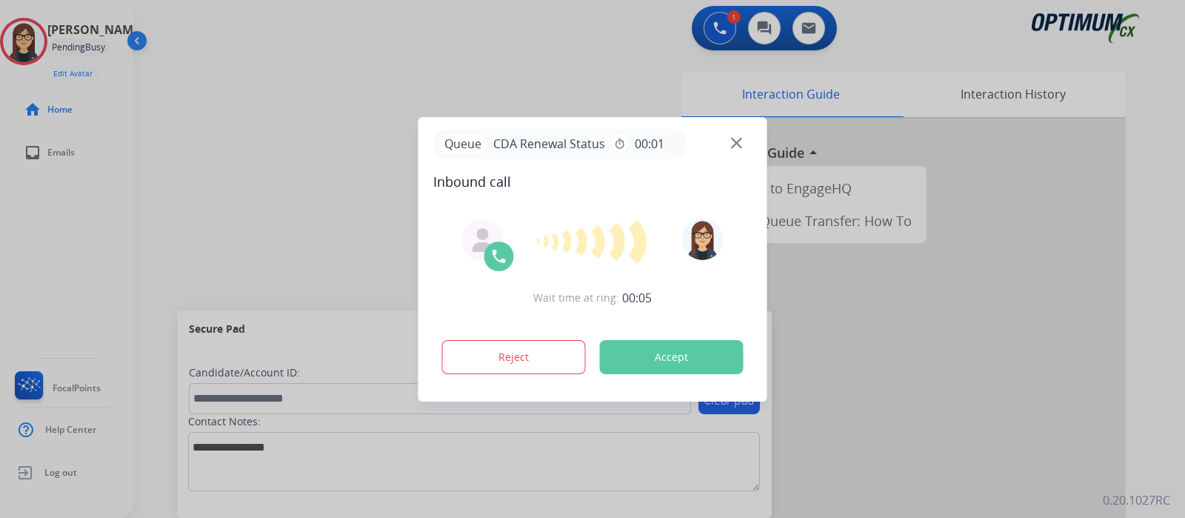
click at [668, 364] on button "Accept" at bounding box center [672, 357] width 144 height 34
click at [714, 360] on button "Accept" at bounding box center [672, 357] width 144 height 34
